Goal: Information Seeking & Learning: Learn about a topic

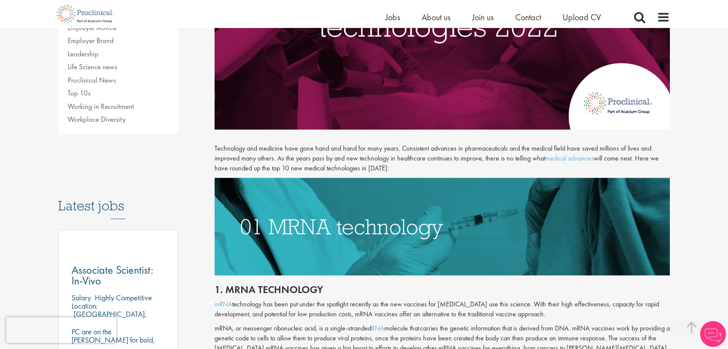
scroll to position [479, 0]
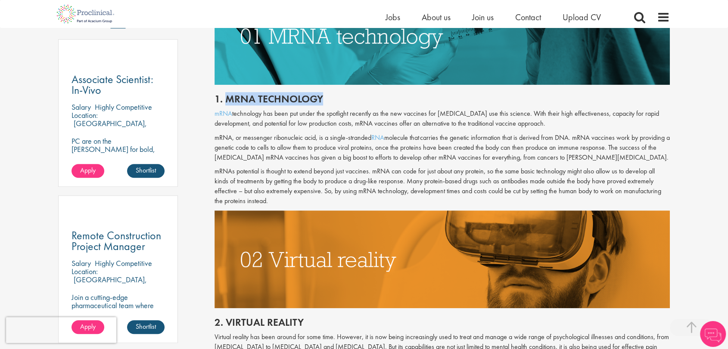
drag, startPoint x: 331, startPoint y: 98, endPoint x: 224, endPoint y: 103, distance: 106.6
click at [224, 103] on h2 "1. mRNA technology" at bounding box center [443, 98] width 456 height 11
copy h2 "mRNA technology"
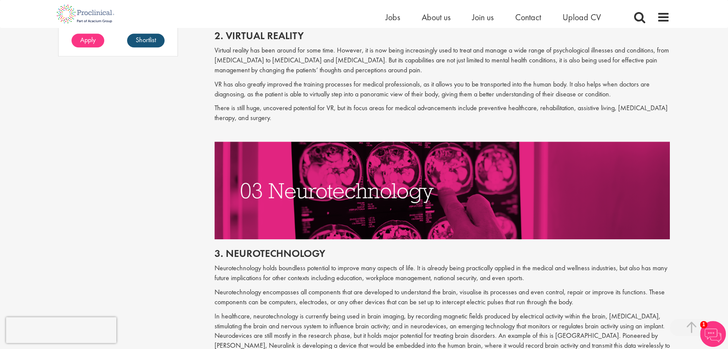
scroll to position [862, 0]
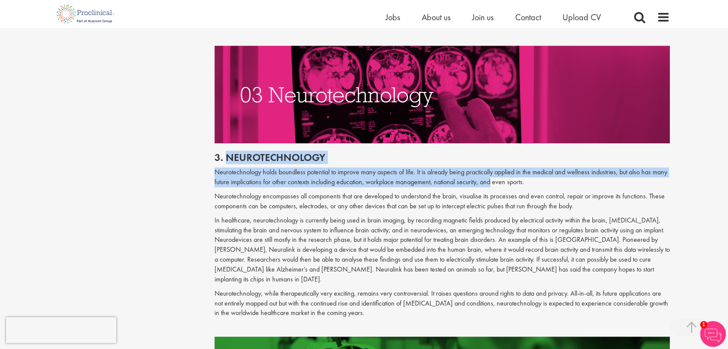
drag, startPoint x: 227, startPoint y: 153, endPoint x: 493, endPoint y: 183, distance: 267.8
click at [493, 183] on div "3. Neurotechnology Neurotechnology holds boundless potential to improve many as…" at bounding box center [442, 239] width 469 height 193
click at [493, 181] on p "Neurotechnology holds boundless potential to improve many aspects of life. It i…" at bounding box center [443, 178] width 456 height 20
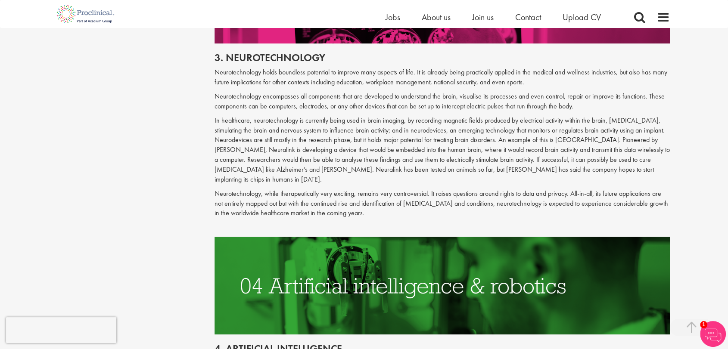
scroll to position [909, 0]
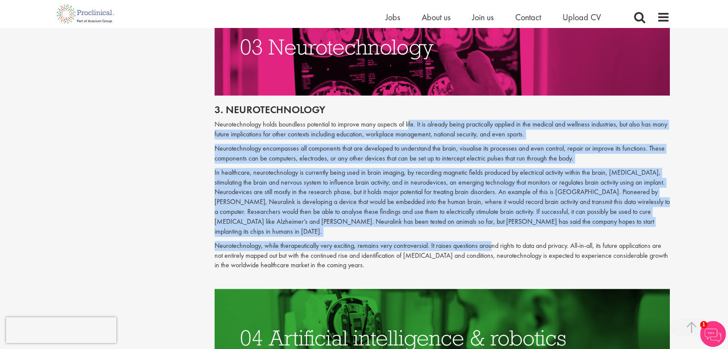
drag, startPoint x: 410, startPoint y: 124, endPoint x: 489, endPoint y: 238, distance: 138.3
click at [489, 238] on div "3. Neurotechnology Neurotechnology holds boundless potential to improve many as…" at bounding box center [442, 192] width 469 height 193
click at [489, 241] on p "Neurotechnology, while therapeutically very exciting, remains very controversia…" at bounding box center [443, 256] width 456 height 30
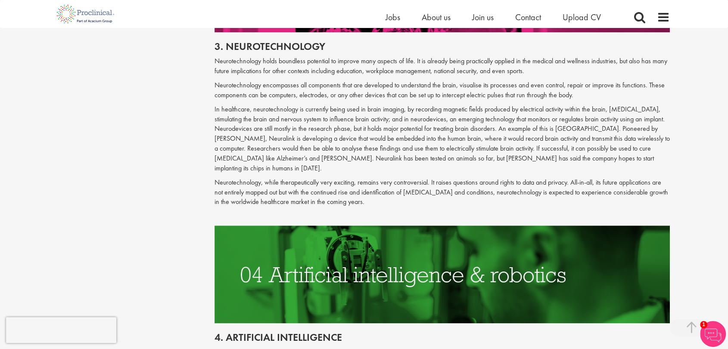
scroll to position [1053, 0]
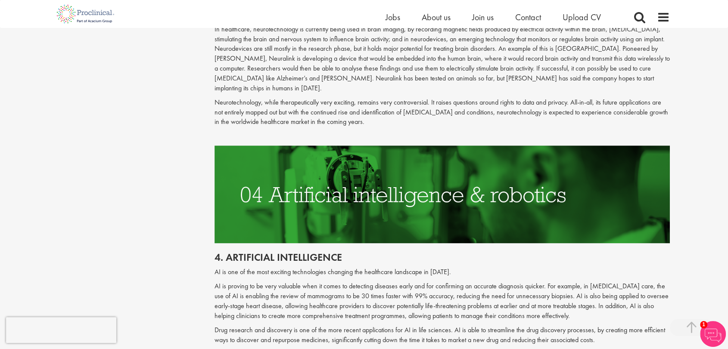
drag, startPoint x: 476, startPoint y: 246, endPoint x: 308, endPoint y: 342, distance: 192.6
click at [308, 349] on p at bounding box center [443, 354] width 456 height 10
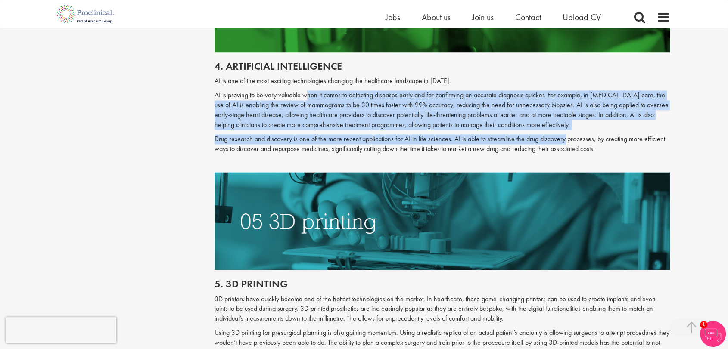
drag, startPoint x: 308, startPoint y: 85, endPoint x: 563, endPoint y: 127, distance: 257.9
click at [563, 127] on div "4. Artificial intelligence AI is one of the most exciting technologies changing…" at bounding box center [442, 112] width 469 height 120
click at [563, 134] on p "Drug research and discovery is one of the more recent applications for AI in li…" at bounding box center [443, 144] width 456 height 20
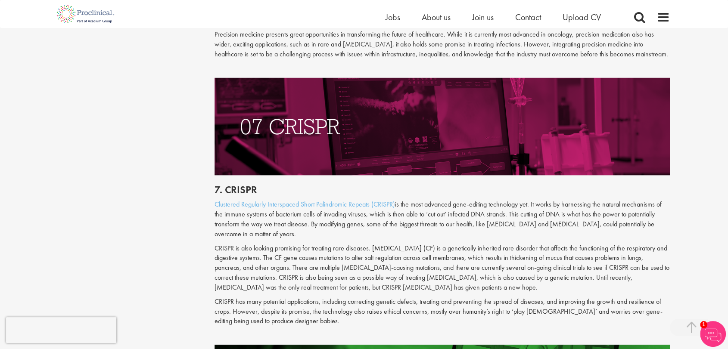
scroll to position [1585, 0]
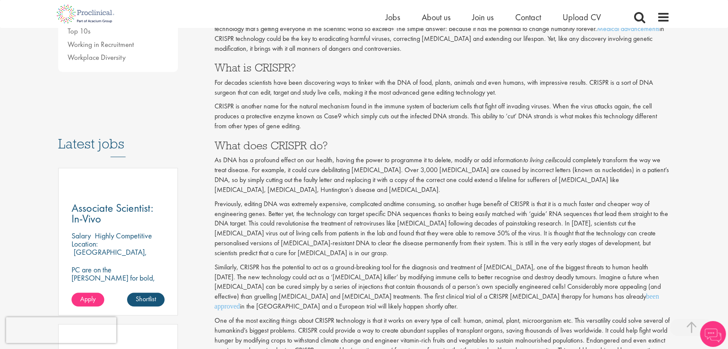
scroll to position [335, 0]
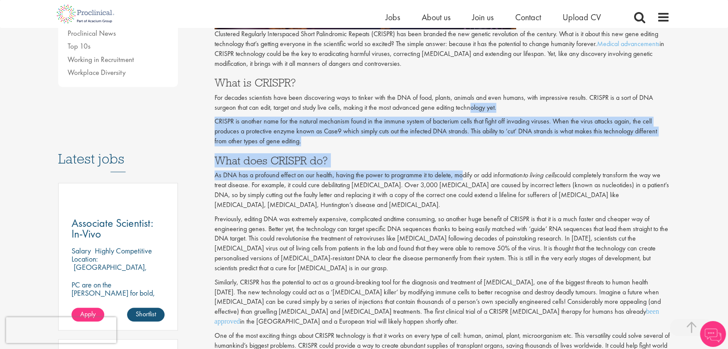
drag, startPoint x: 467, startPoint y: 146, endPoint x: 464, endPoint y: 171, distance: 25.6
click at [464, 171] on div "Clustered Regularly Interspaced Short Palindromic Repeats (CRISPR) has been bra…" at bounding box center [443, 304] width 456 height 550
click at [464, 171] on p "As DNA has a profound effect on our health, having the power to programme it to…" at bounding box center [443, 190] width 456 height 39
